Goal: Task Accomplishment & Management: Manage account settings

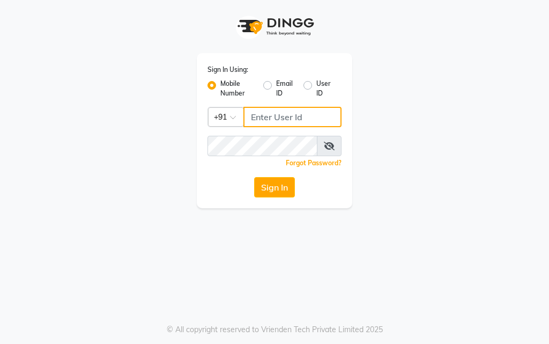
click at [265, 113] on input "Username" at bounding box center [292, 117] width 98 height 20
type input "9819046267"
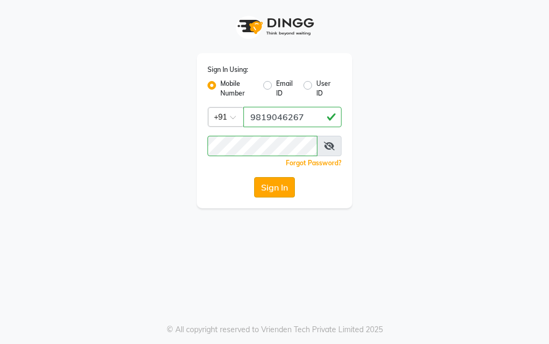
click at [267, 191] on button "Sign In" at bounding box center [274, 187] width 41 height 20
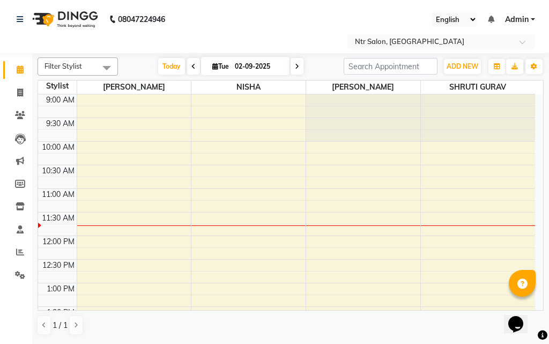
click at [193, 69] on span at bounding box center [193, 66] width 13 height 17
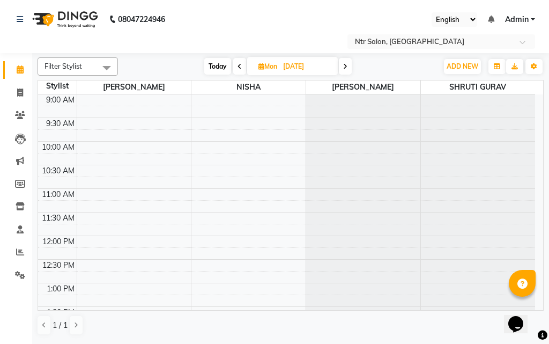
click at [240, 66] on icon at bounding box center [239, 66] width 4 height 6
type input "[DATE]"
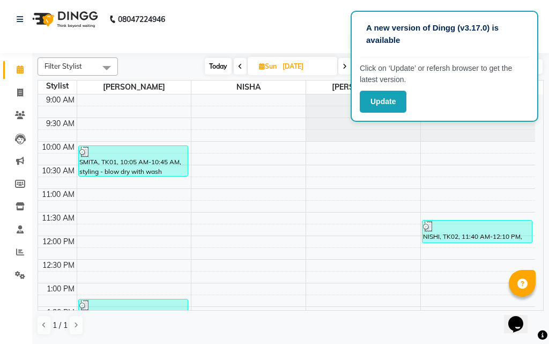
click at [316, 16] on div "English ENGLISH Español العربية मराठी हिंदी ગુજરાતી தமிழ் 中文 Notifications noth…" at bounding box center [420, 19] width 241 height 14
drag, startPoint x: 331, startPoint y: 39, endPoint x: 315, endPoint y: 29, distance: 18.5
click at [315, 29] on nav "08047224946 Select Location × Ntr Salon, Kandivali English ENGLISH Español العر…" at bounding box center [274, 26] width 549 height 53
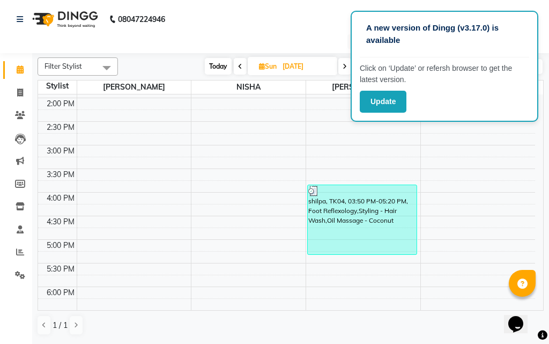
scroll to position [214, 0]
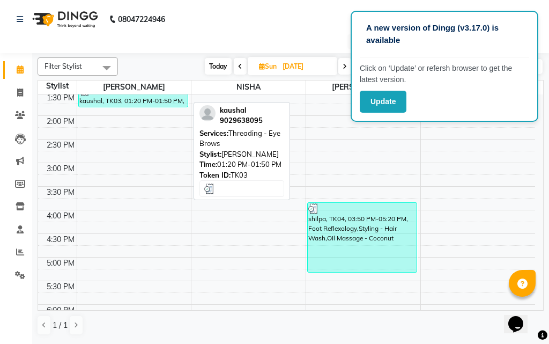
click at [133, 102] on div "kaushal, TK03, 01:20 PM-01:50 PM, Threading - Eye Brows" at bounding box center [133, 96] width 109 height 22
select select "3"
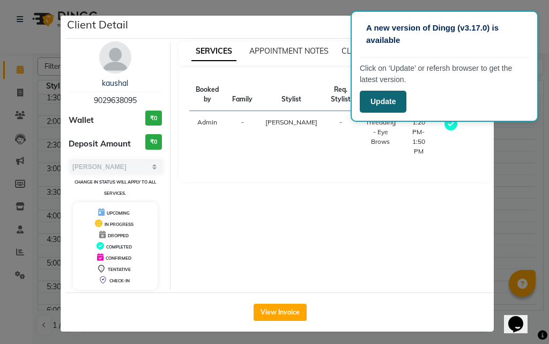
click at [385, 98] on button "Update" at bounding box center [383, 102] width 47 height 22
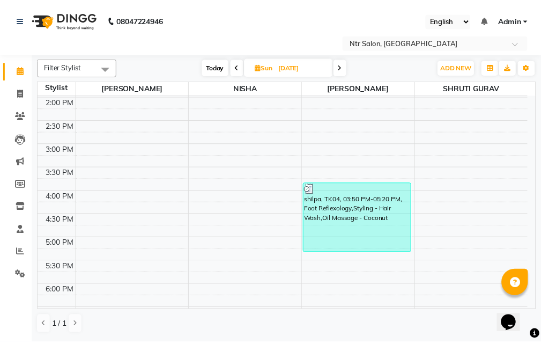
scroll to position [350, 0]
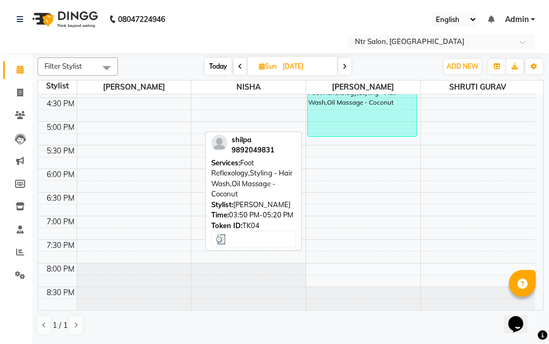
click at [370, 107] on div "shilpa, TK04, 03:50 PM-05:20 PM, Foot Reflexology,Styling - Hair Wash,Oil Massa…" at bounding box center [362, 101] width 109 height 69
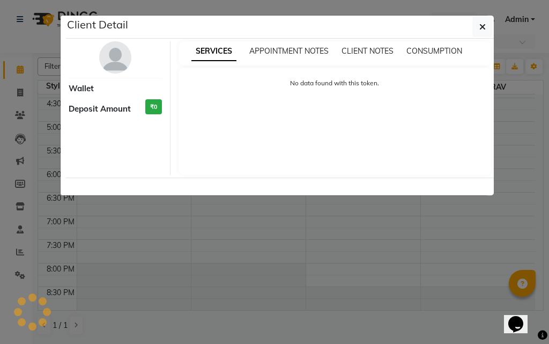
select select "3"
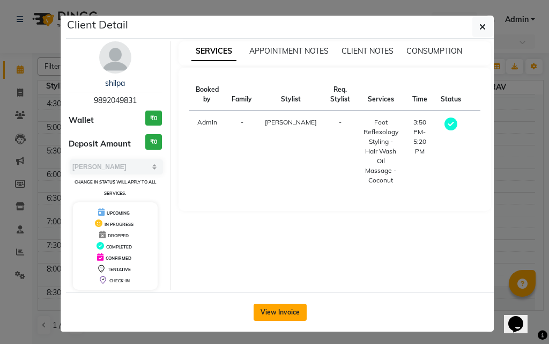
click at [272, 315] on button "View Invoice" at bounding box center [280, 311] width 53 height 17
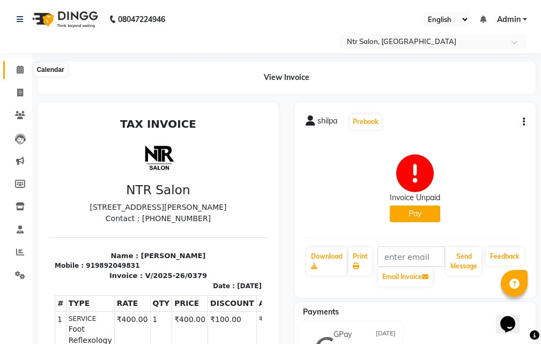
click at [17, 68] on icon at bounding box center [20, 69] width 7 height 8
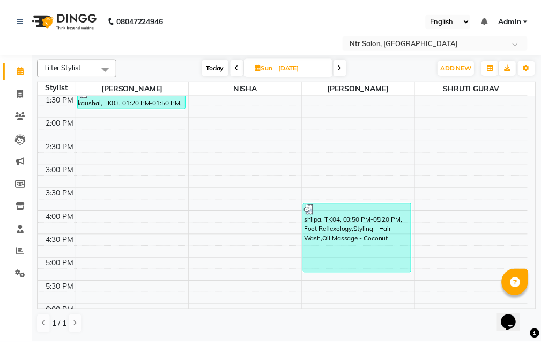
scroll to position [214, 0]
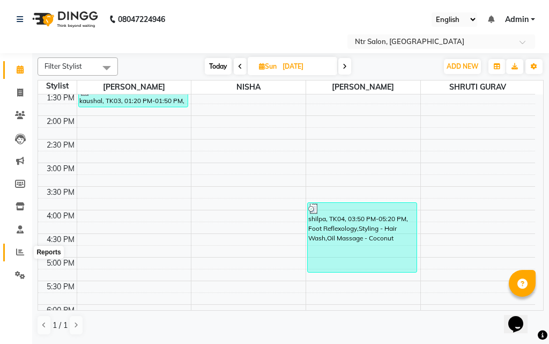
click at [20, 255] on icon at bounding box center [20, 252] width 8 height 8
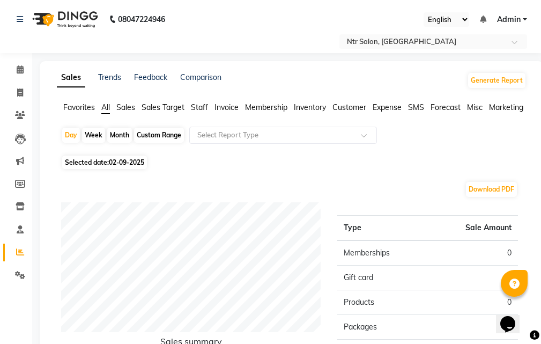
click at [117, 164] on span "02-09-2025" at bounding box center [126, 162] width 35 height 8
select select "9"
select select "2025"
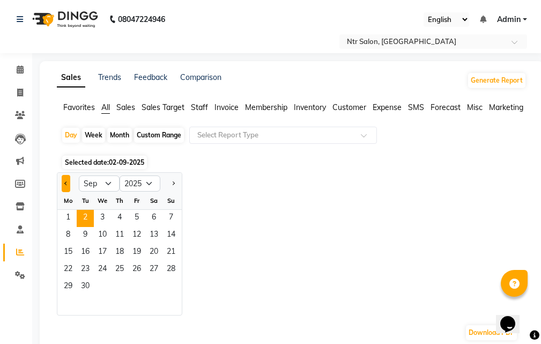
click at [64, 183] on span "Previous month" at bounding box center [66, 183] width 4 height 4
select select "8"
click at [173, 288] on span "31" at bounding box center [170, 286] width 17 height 17
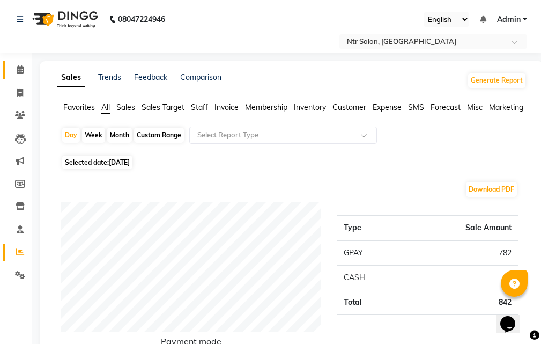
click at [13, 68] on span at bounding box center [20, 70] width 19 height 12
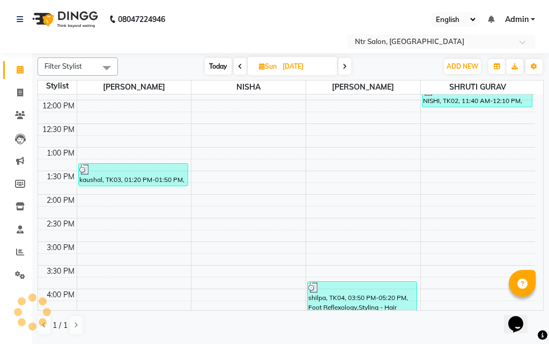
click at [347, 66] on span at bounding box center [344, 66] width 13 height 17
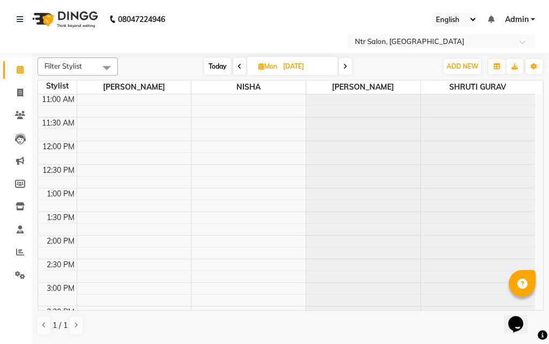
click at [347, 66] on icon at bounding box center [345, 66] width 4 height 6
type input "02-09-2025"
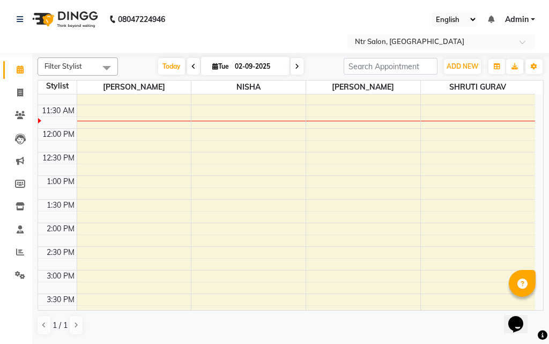
scroll to position [95, 0]
